Goal: Find specific page/section: Find specific page/section

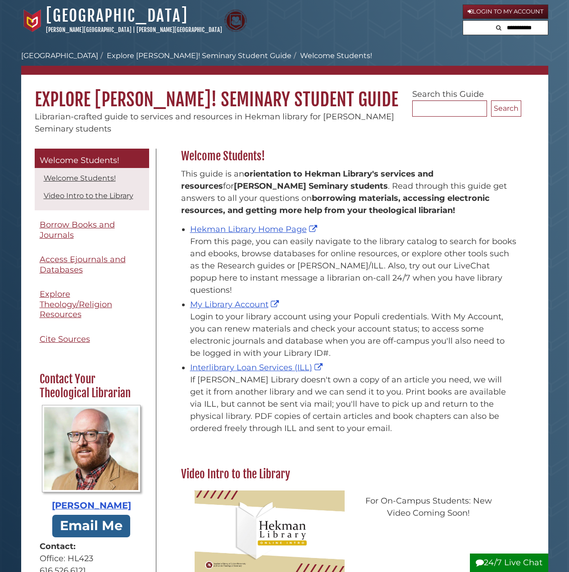
scroll to position [268, 345]
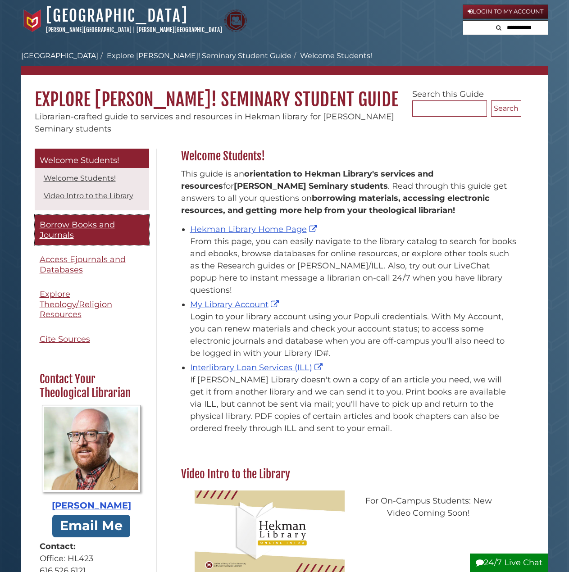
click at [113, 227] on span "Borrow Books and Journals" at bounding box center [77, 230] width 75 height 20
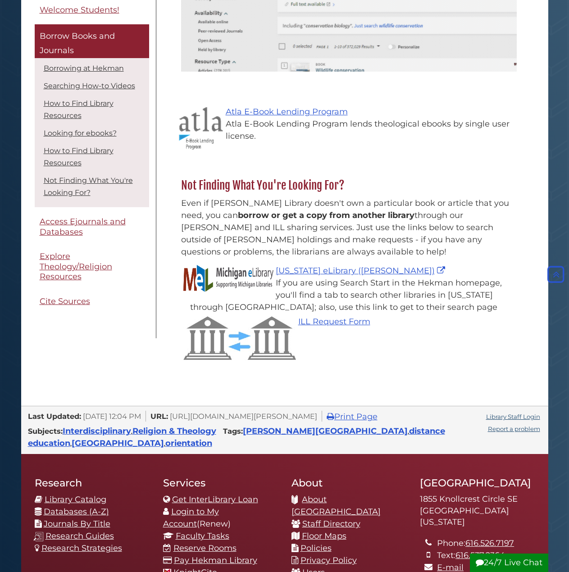
scroll to position [1036, 0]
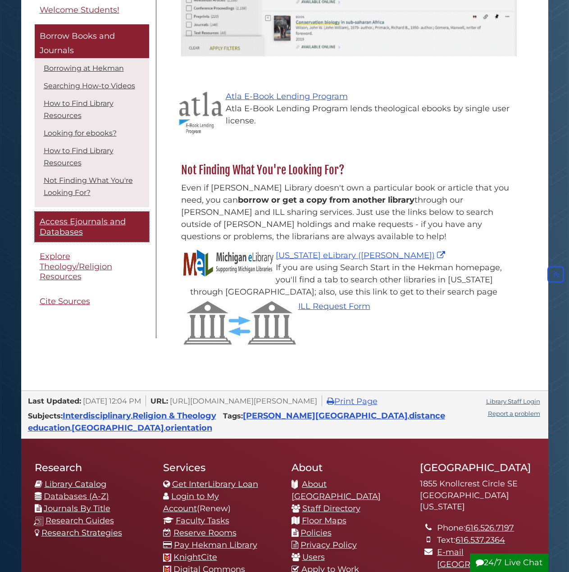
click at [105, 215] on link "Access Ejournals and Databases" at bounding box center [92, 227] width 114 height 30
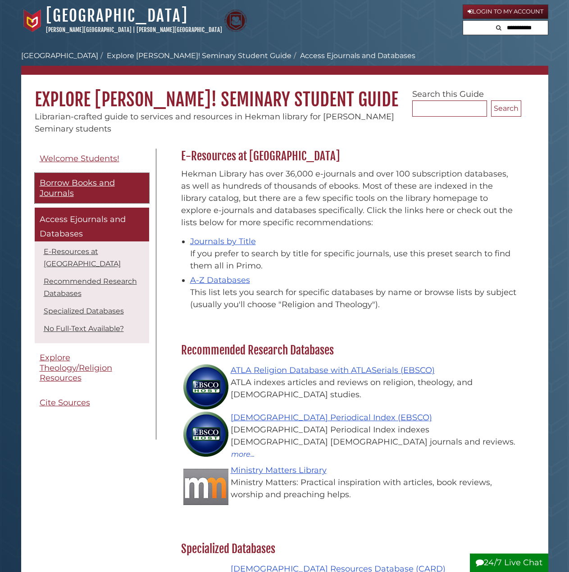
click at [96, 192] on link "Borrow Books and Journals" at bounding box center [92, 188] width 114 height 30
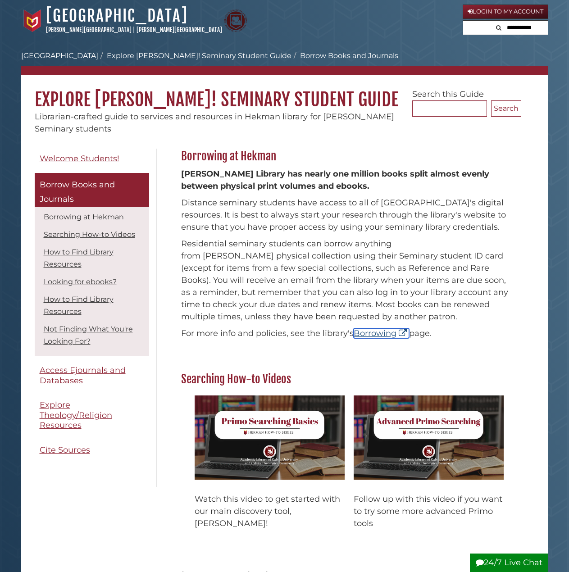
click at [368, 331] on link "Borrowing" at bounding box center [381, 334] width 55 height 10
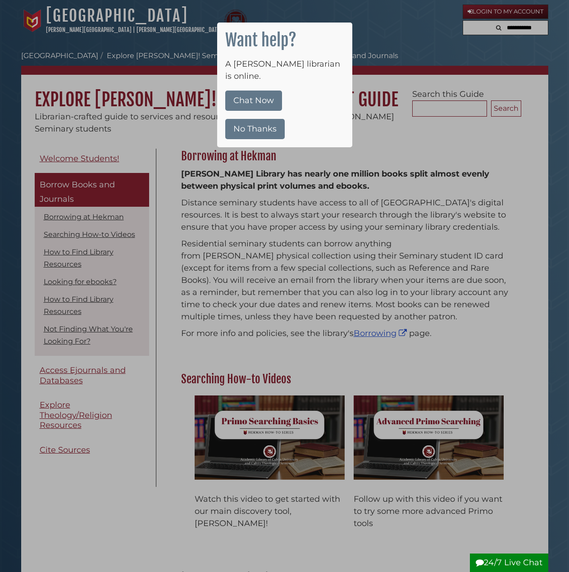
click at [370, 150] on div at bounding box center [284, 286] width 569 height 572
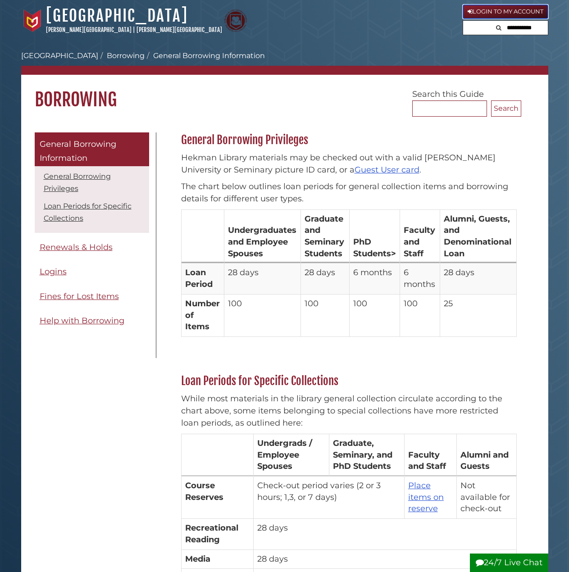
click at [487, 13] on link "Login to My Account" at bounding box center [506, 12] width 86 height 14
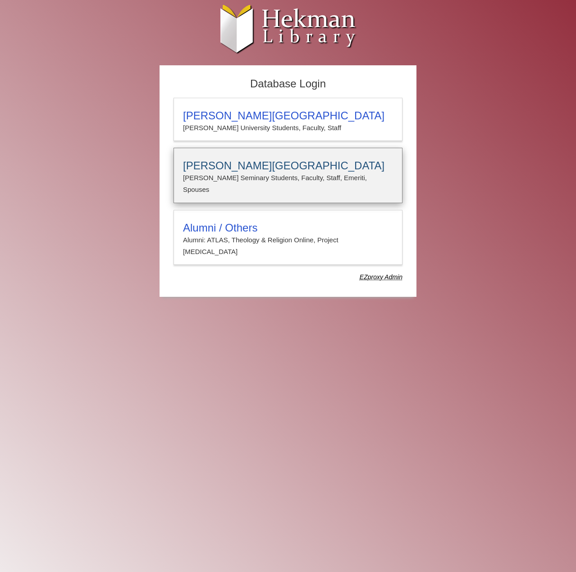
type input "**********"
click at [243, 153] on div "Calvin Theological Seminary Calvin Seminary Students, Faculty, Staff, Emeriti, …" at bounding box center [287, 175] width 229 height 55
